Goal: Task Accomplishment & Management: Manage account settings

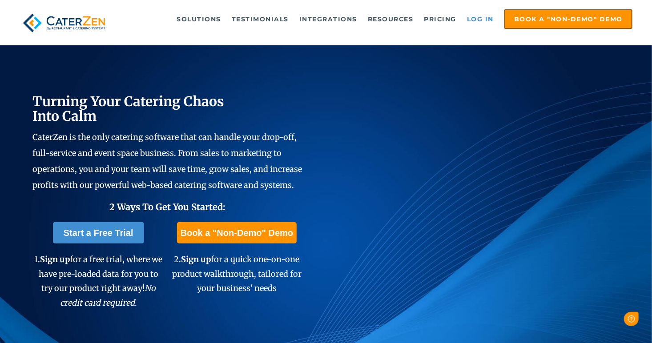
drag, startPoint x: 0, startPoint y: 0, endPoint x: 477, endPoint y: 14, distance: 477.6
click at [477, 14] on link "Log in" at bounding box center [481, 19] width 36 height 18
click at [479, 20] on link "Log in" at bounding box center [481, 19] width 36 height 18
click at [477, 20] on link "Log in" at bounding box center [481, 19] width 36 height 18
click at [473, 19] on link "Log in" at bounding box center [481, 19] width 36 height 18
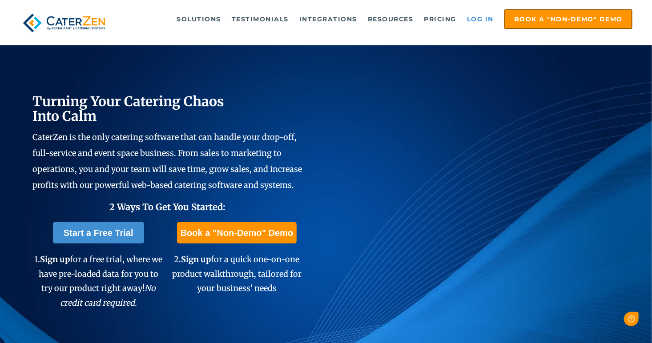
click at [483, 18] on link "Log in" at bounding box center [481, 19] width 36 height 18
